Goal: Information Seeking & Learning: Learn about a topic

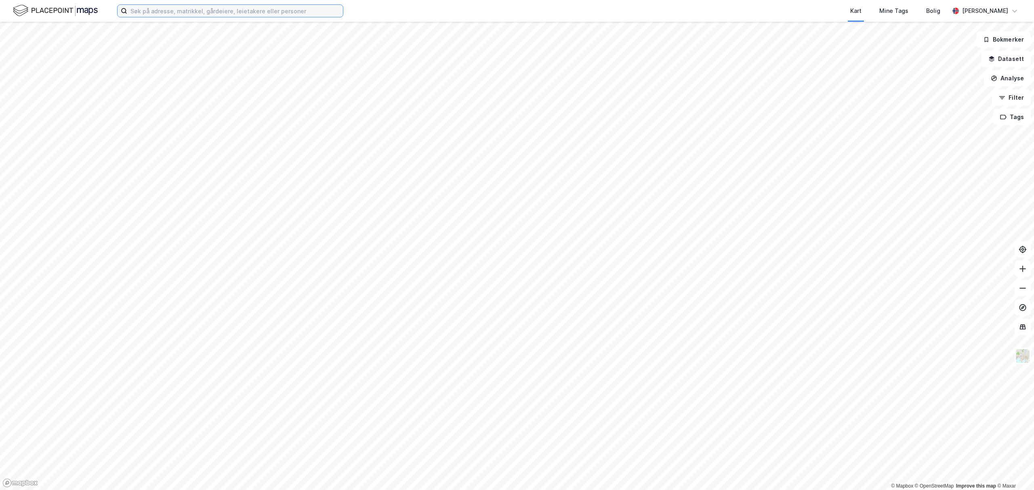
click at [216, 11] on input at bounding box center [235, 11] width 216 height 12
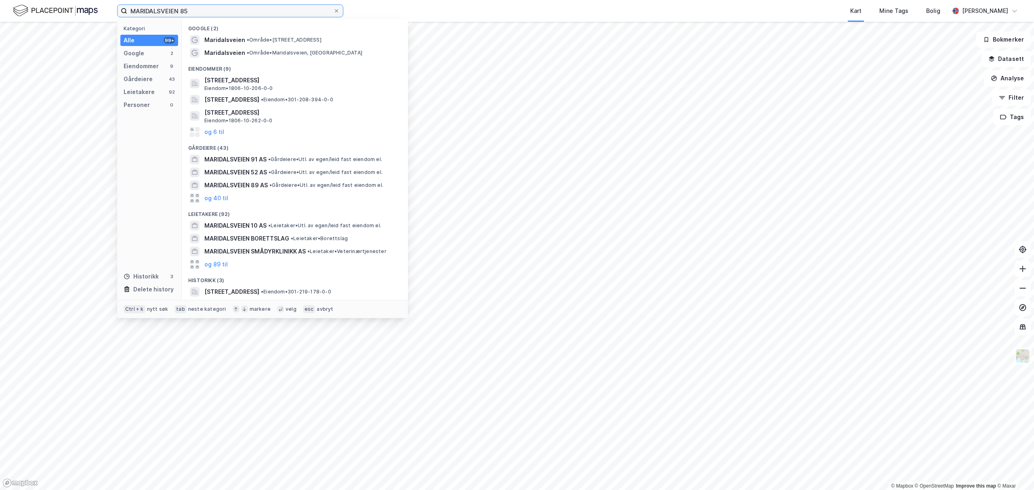
type input "MARIDALSVEIEN 85"
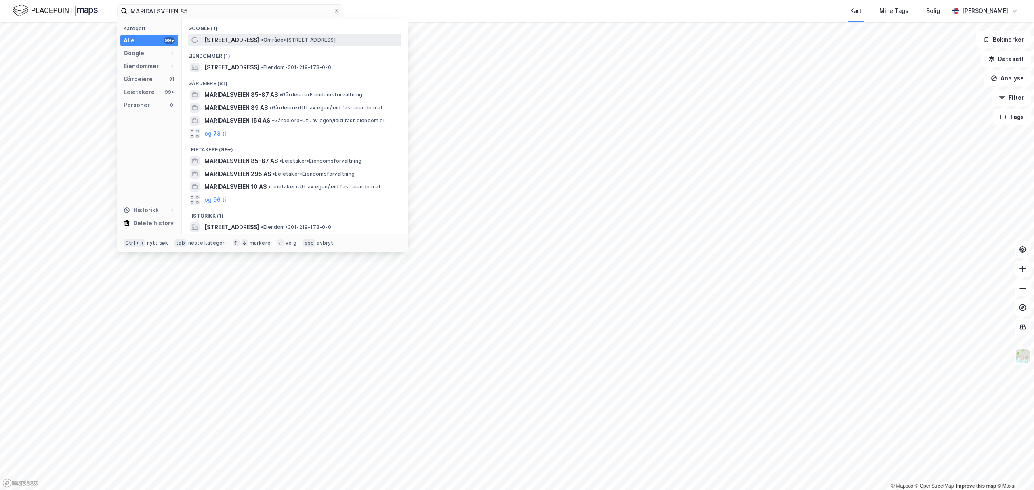
click at [234, 36] on span "[STREET_ADDRESS]" at bounding box center [231, 40] width 55 height 10
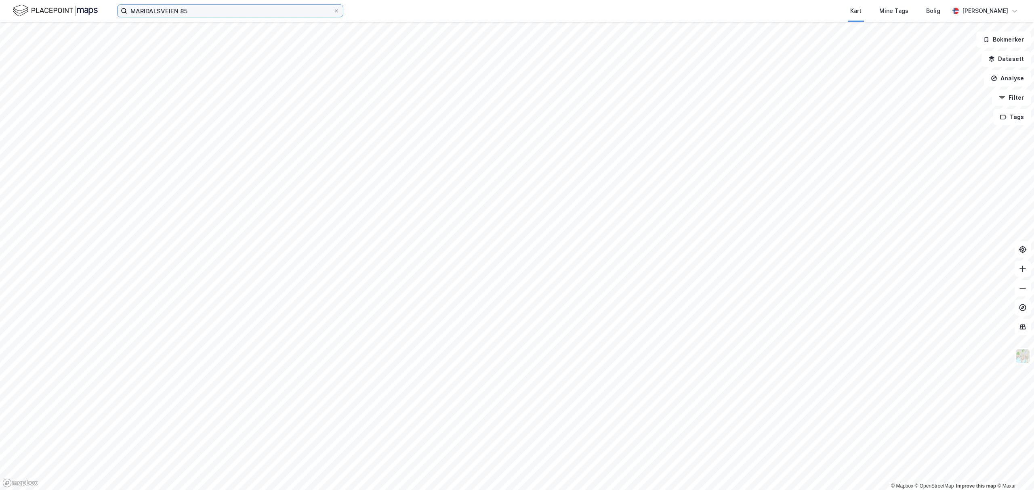
click at [204, 8] on input "MARIDALSVEIEN 85" at bounding box center [230, 11] width 206 height 12
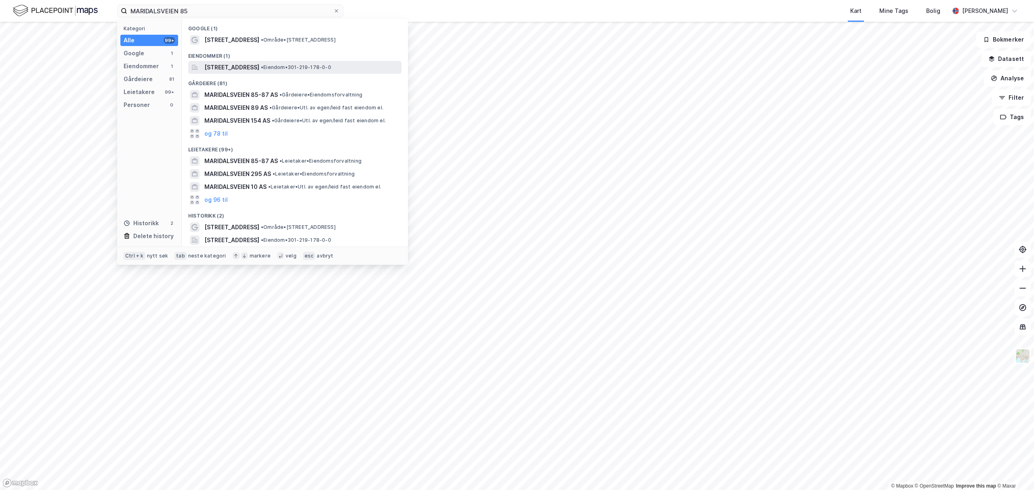
click at [223, 65] on span "[STREET_ADDRESS]" at bounding box center [231, 68] width 55 height 10
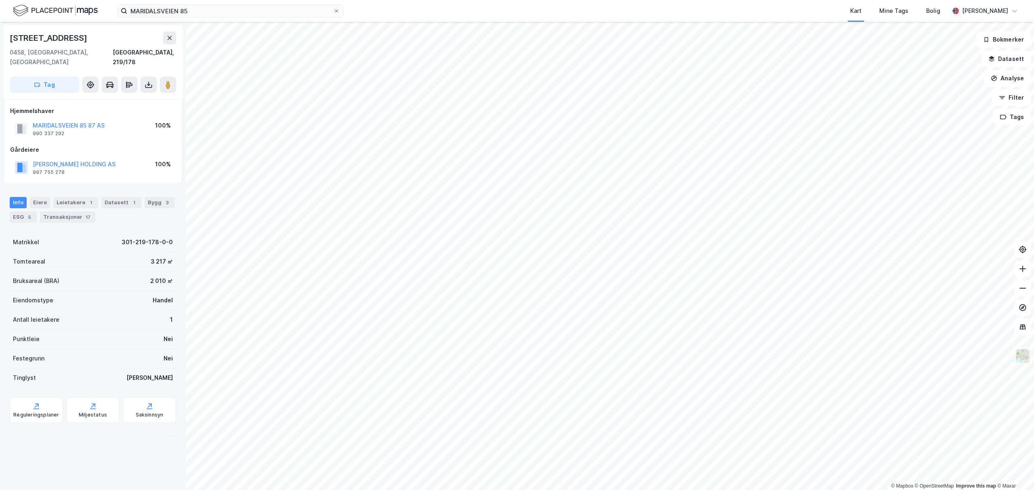
click at [1020, 358] on img at bounding box center [1022, 356] width 15 height 15
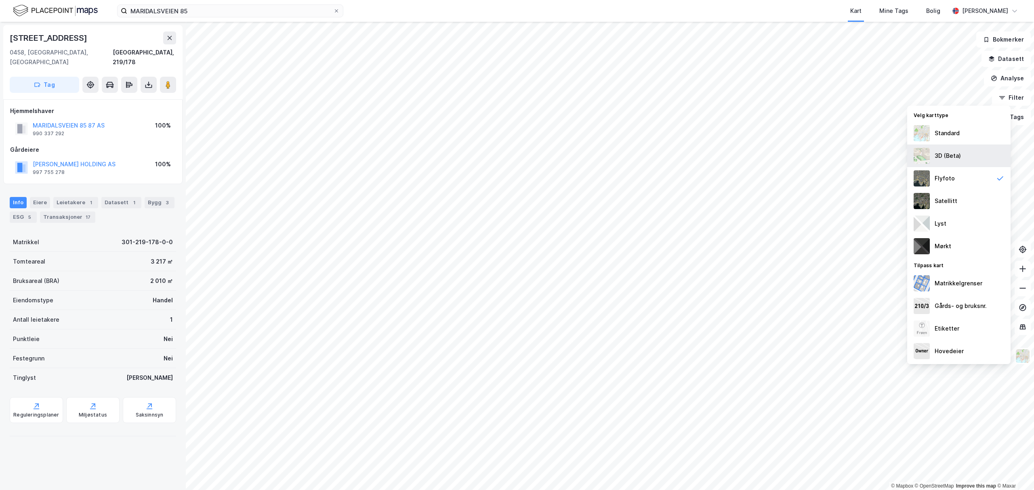
click at [950, 159] on div "3D (Beta)" at bounding box center [948, 156] width 26 height 10
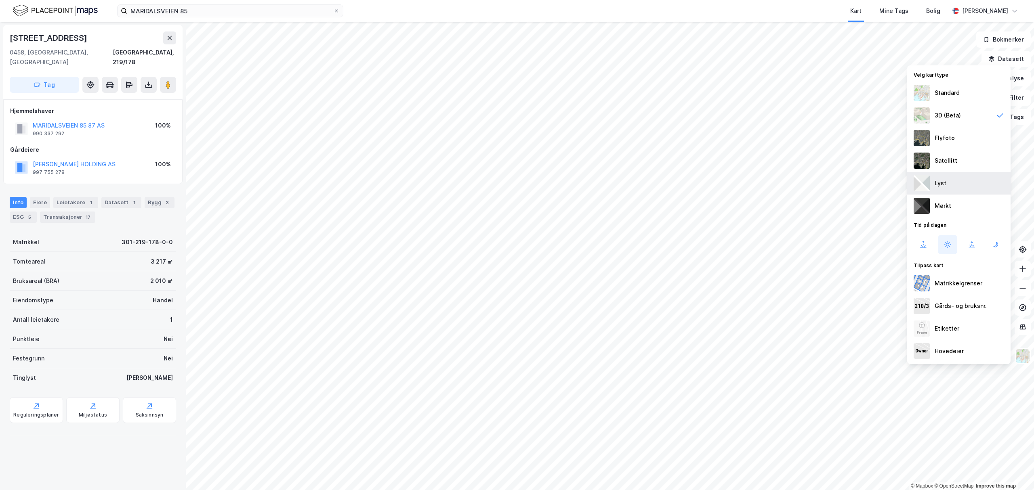
click at [958, 185] on div "Lyst" at bounding box center [958, 183] width 103 height 23
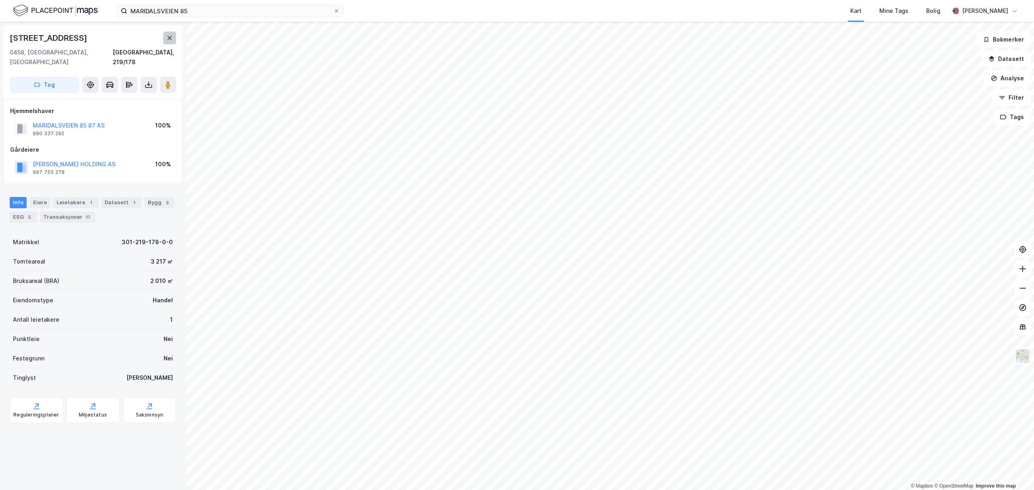
click at [166, 40] on icon at bounding box center [169, 38] width 6 height 6
